Goal: Information Seeking & Learning: Learn about a topic

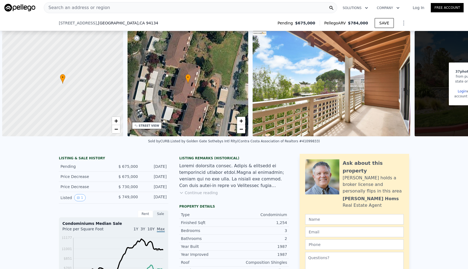
scroll to position [0, 365]
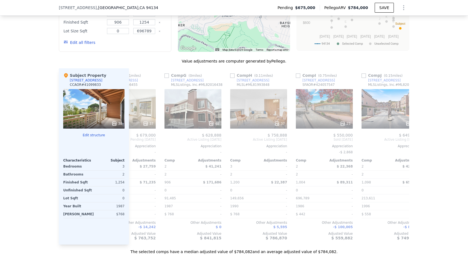
type input "$ 791,000"
type input "$ 27,791"
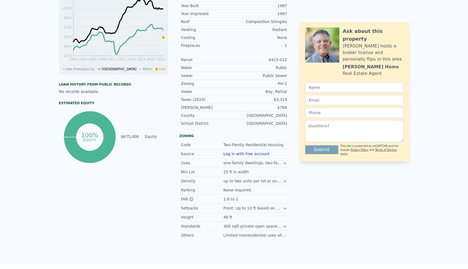
scroll to position [0, 0]
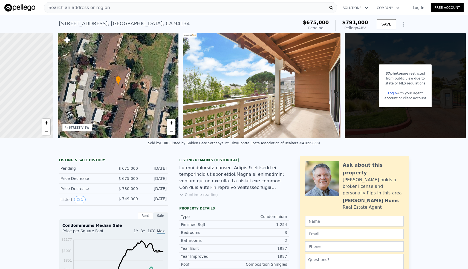
click at [155, 8] on div "Search an address or region" at bounding box center [190, 7] width 293 height 11
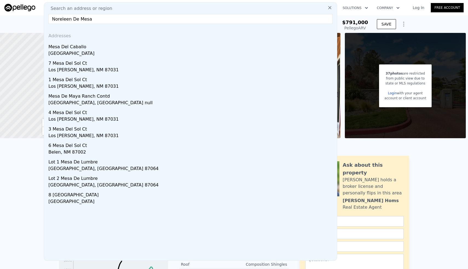
click at [119, 23] on input "Noreleen De Mesa" at bounding box center [190, 19] width 284 height 10
paste input "17347 Via [PERSON_NAME]"
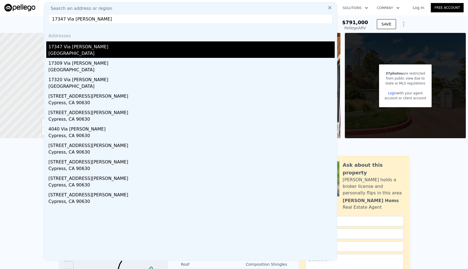
type input "17347 Via [PERSON_NAME]"
click at [115, 53] on div "[GEOGRAPHIC_DATA]" at bounding box center [191, 54] width 286 height 8
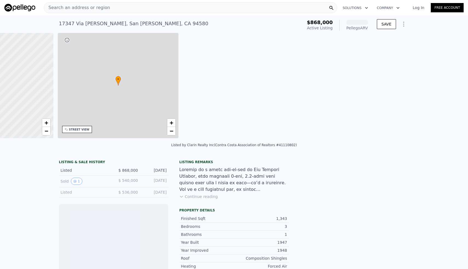
scroll to position [0, 127]
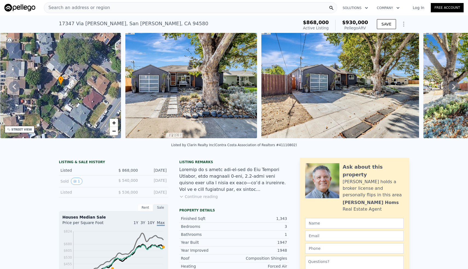
click at [124, 5] on div "Search an address or region" at bounding box center [190, 7] width 293 height 11
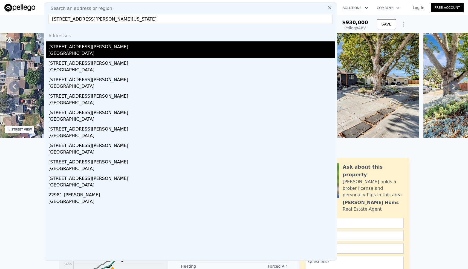
type input "[STREET_ADDRESS][PERSON_NAME][US_STATE]"
click at [103, 54] on div "[GEOGRAPHIC_DATA]" at bounding box center [191, 54] width 286 height 8
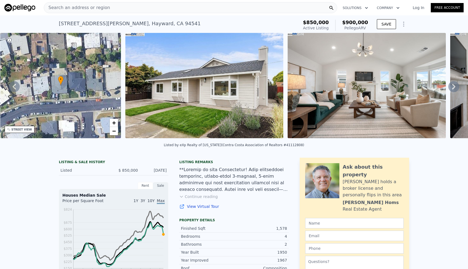
click at [119, 9] on div "Search an address or region" at bounding box center [190, 7] width 293 height 11
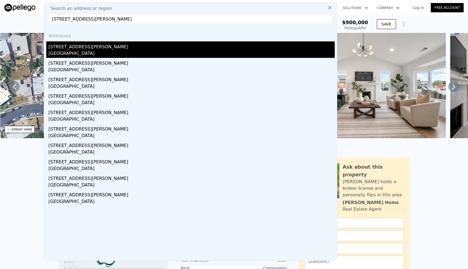
type input "[STREET_ADDRESS][PERSON_NAME]"
click at [90, 44] on div "[STREET_ADDRESS][PERSON_NAME]" at bounding box center [191, 45] width 286 height 9
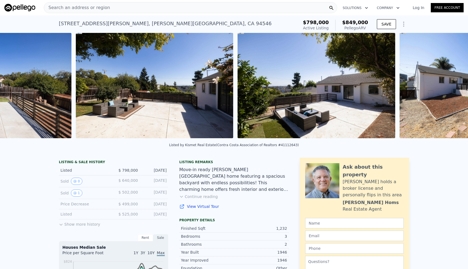
scroll to position [0, 2672]
